Goal: Task Accomplishment & Management: Manage account settings

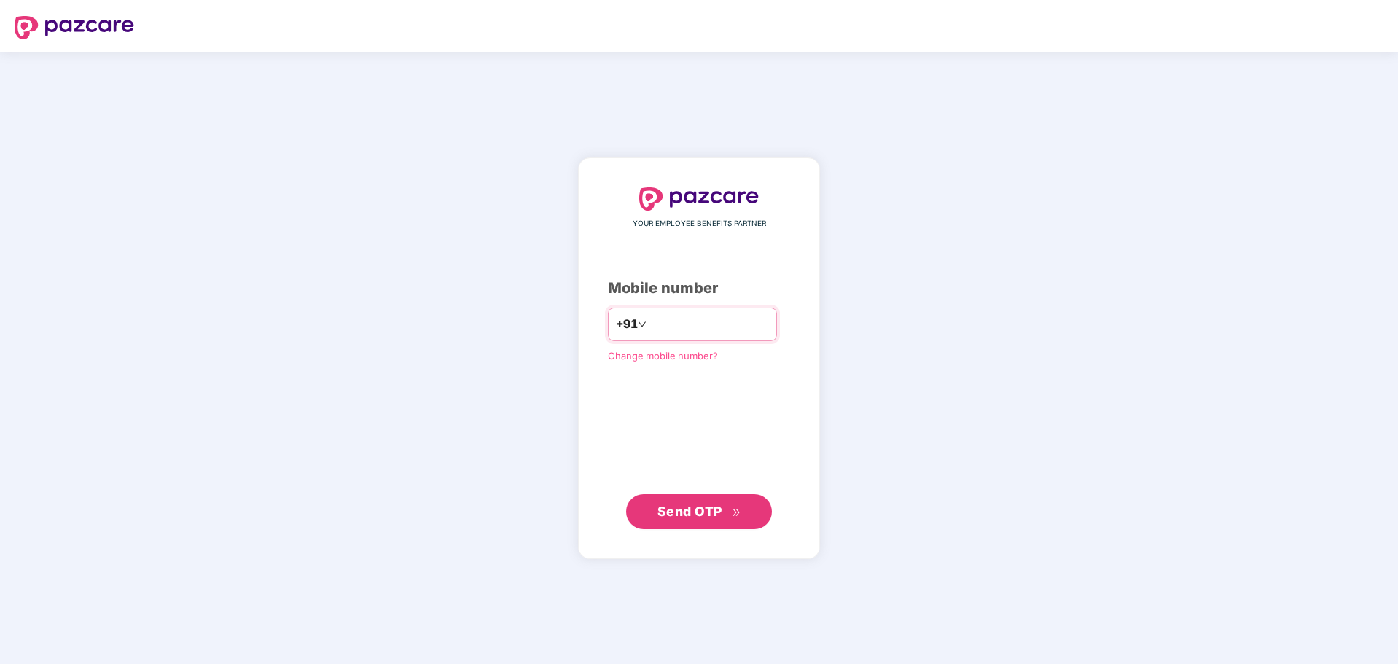
click at [707, 318] on input "number" at bounding box center [709, 324] width 120 height 23
click at [769, 327] on input "number" at bounding box center [709, 324] width 120 height 23
click at [740, 325] on input "number" at bounding box center [709, 324] width 120 height 23
type input "**********"
click at [709, 519] on span "Send OTP" at bounding box center [699, 511] width 84 height 20
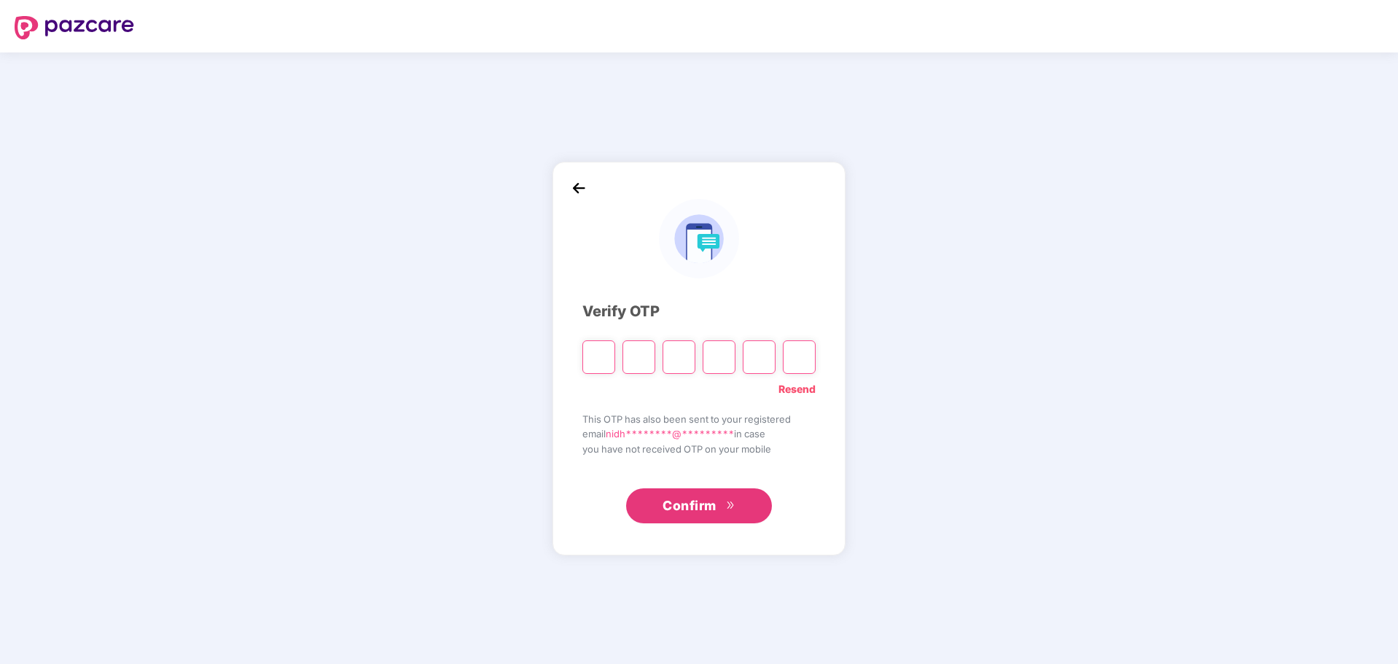
click at [603, 357] on input "Please enter verification code. Digit 1" at bounding box center [598, 357] width 33 height 34
type input "*"
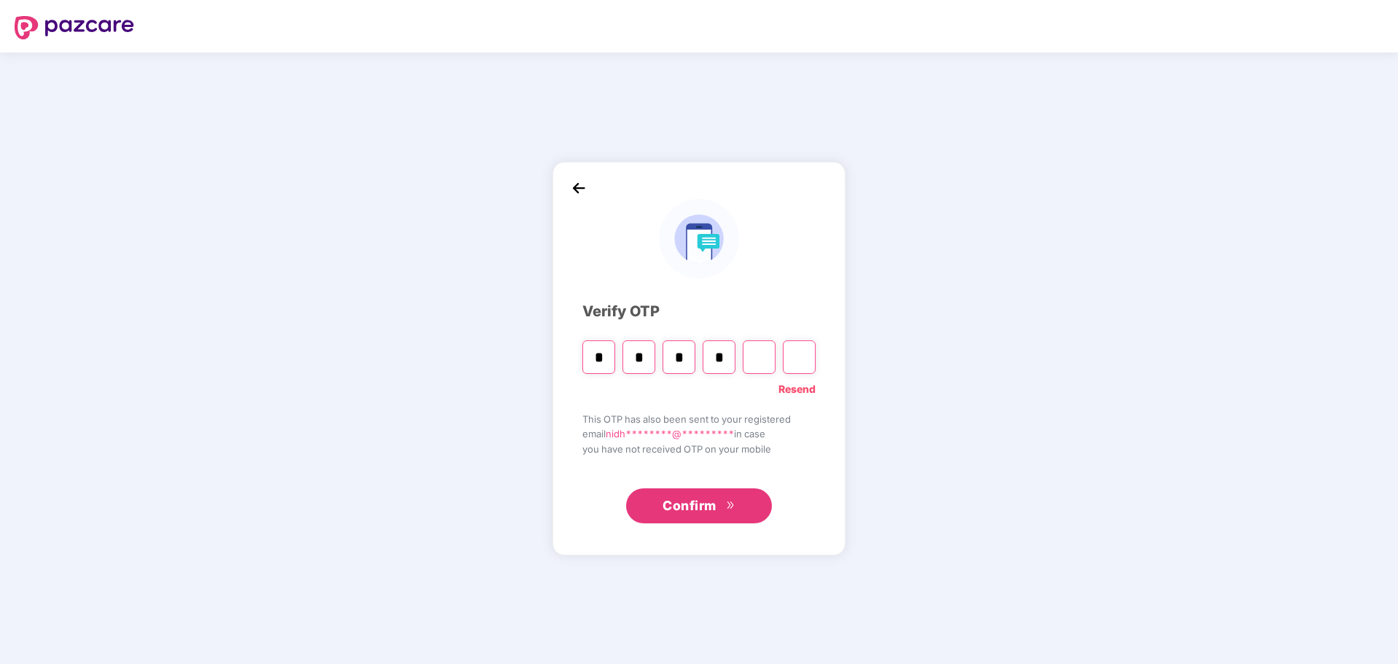
type input "*"
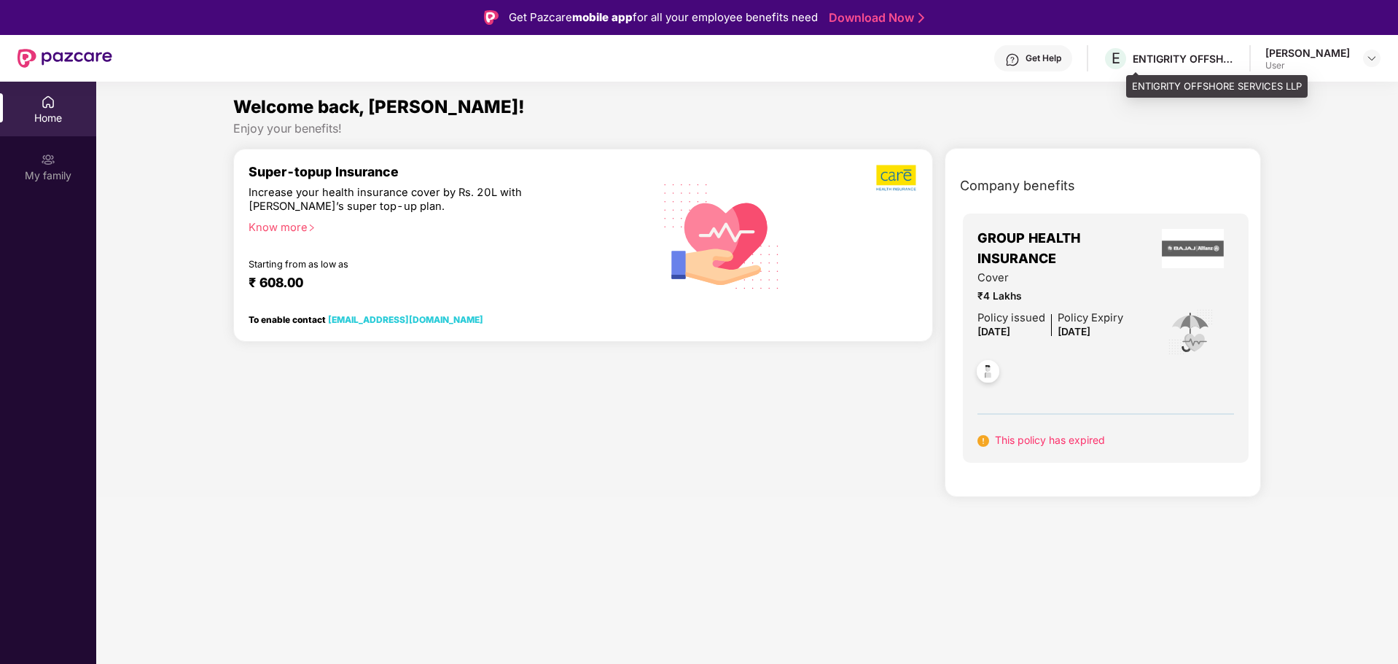
click at [1197, 59] on div "ENTIGRITY OFFSHORE SERVICES LLP" at bounding box center [1184, 59] width 102 height 14
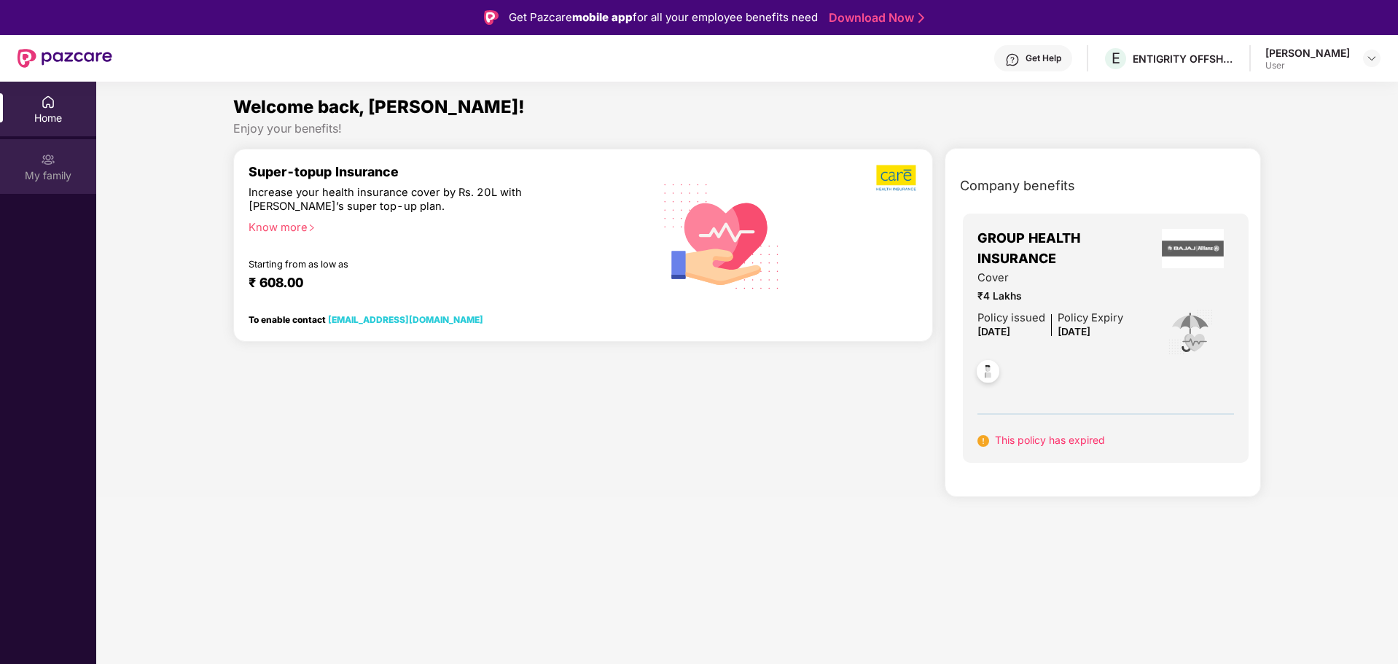
click at [49, 165] on img at bounding box center [48, 159] width 15 height 15
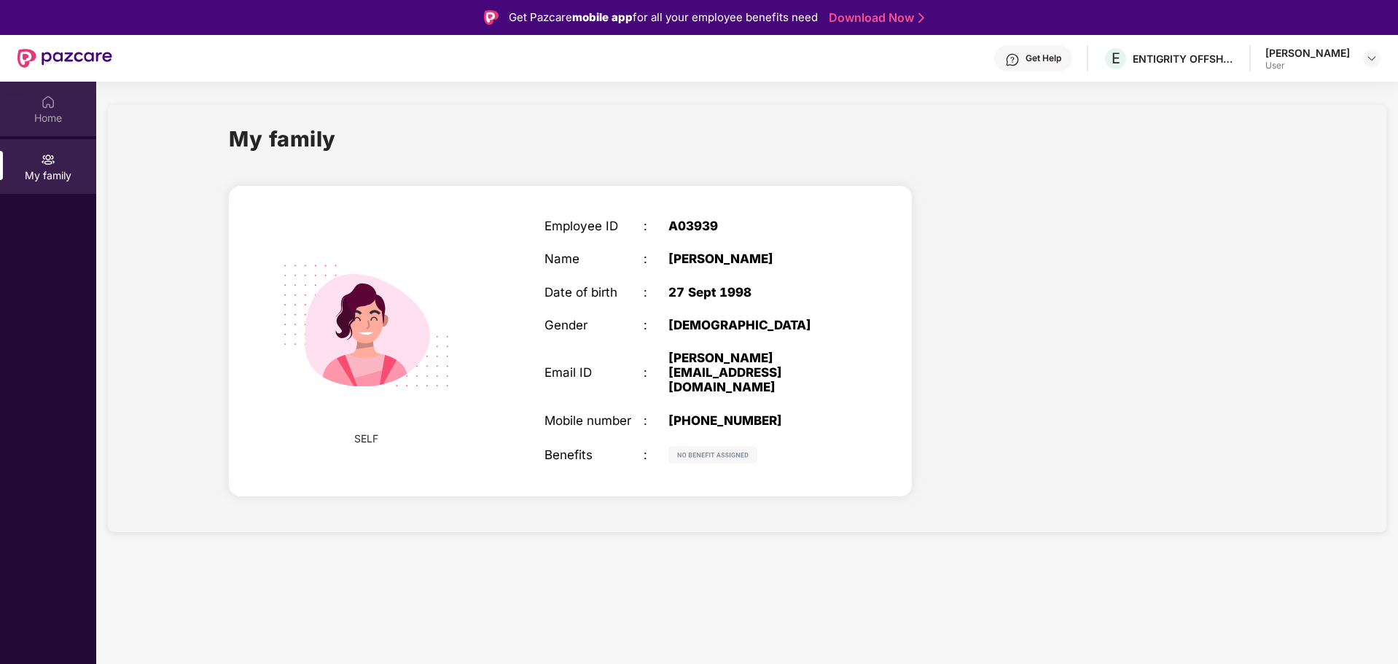
click at [44, 108] on img at bounding box center [48, 102] width 15 height 15
